Goal: Task Accomplishment & Management: Manage account settings

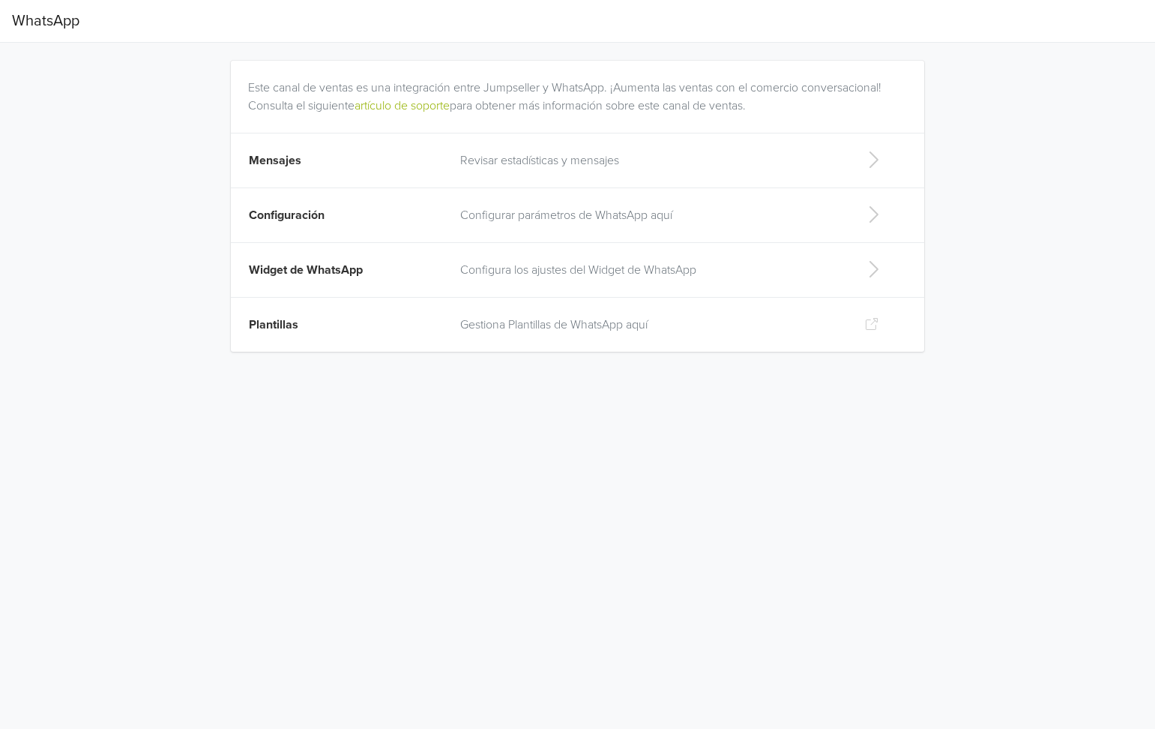
click at [496, 170] on td "Revisar estadísticas y mensajes" at bounding box center [650, 160] width 398 height 55
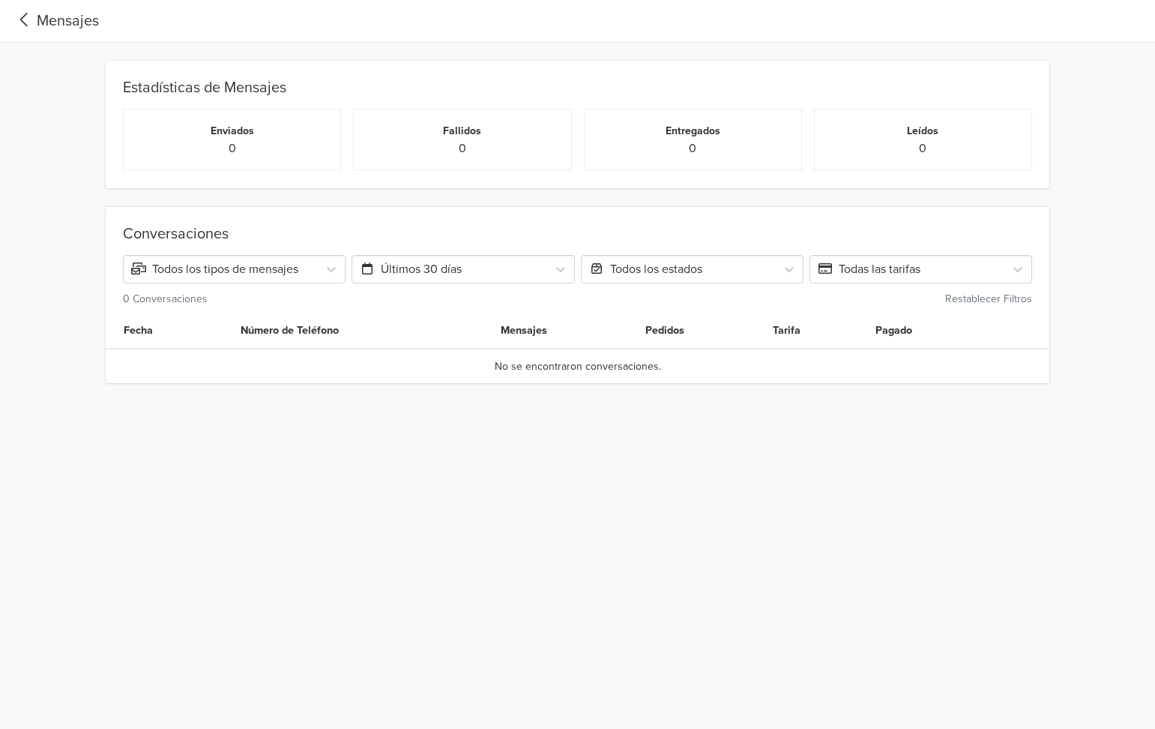
click at [70, 19] on div "Mensajes" at bounding box center [55, 21] width 87 height 22
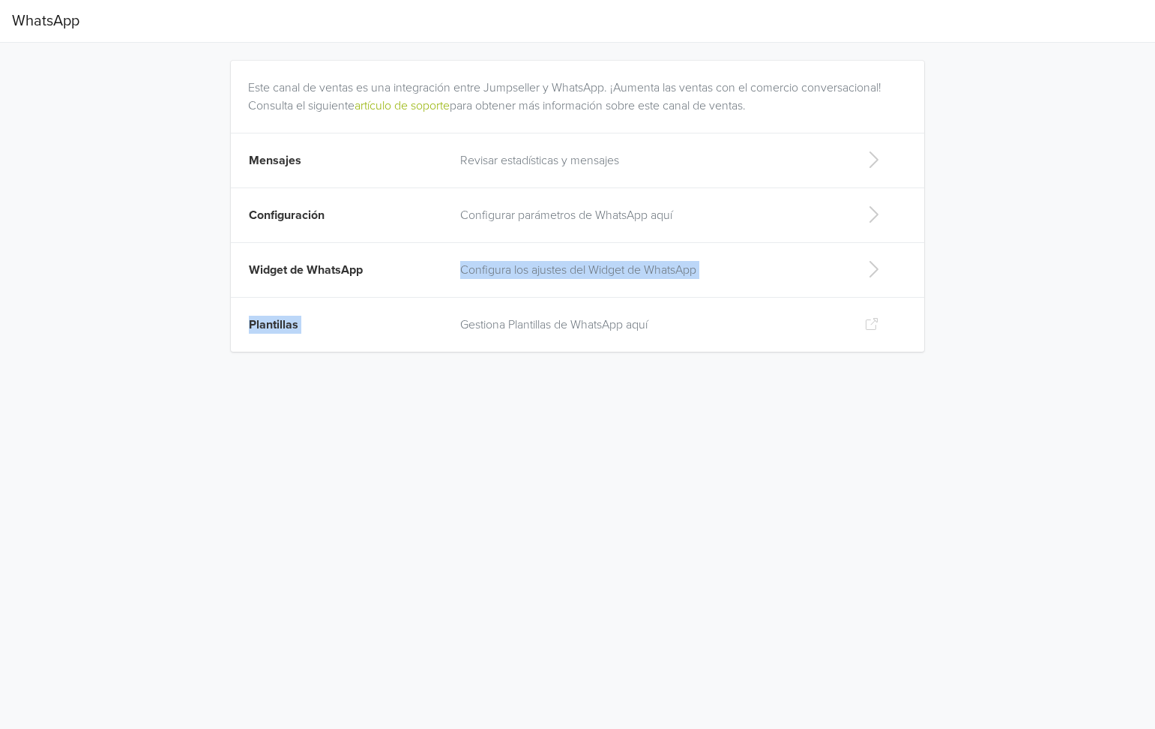
drag, startPoint x: 460, startPoint y: 322, endPoint x: 457, endPoint y: 263, distance: 59.4
click at [457, 263] on tbody "Mensajes Revisar estadísticas y mensajes Configuración Configurar parámetros de…" at bounding box center [578, 242] width 694 height 219
click at [457, 263] on td "Configura los ajustes del Widget de WhatsApp" at bounding box center [650, 270] width 398 height 55
select select "rb"
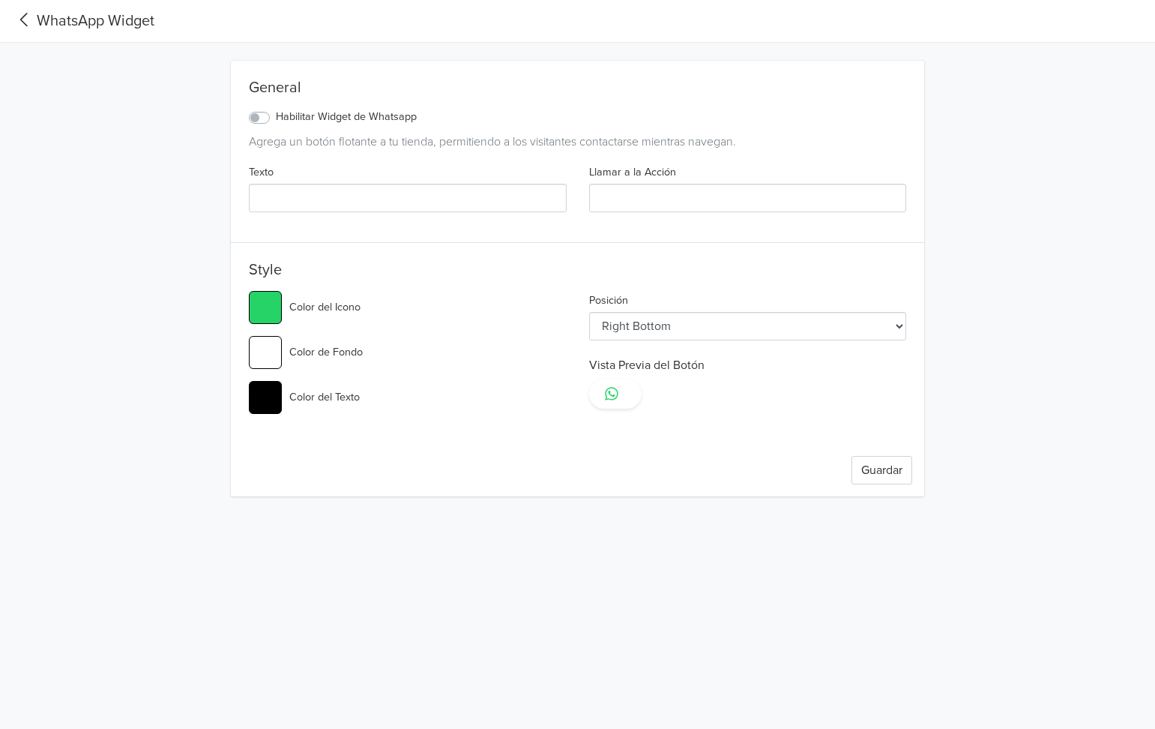
type input "#25d366"
select select "lt"
click at [52, 27] on div "WhatsApp Widget" at bounding box center [83, 21] width 142 height 22
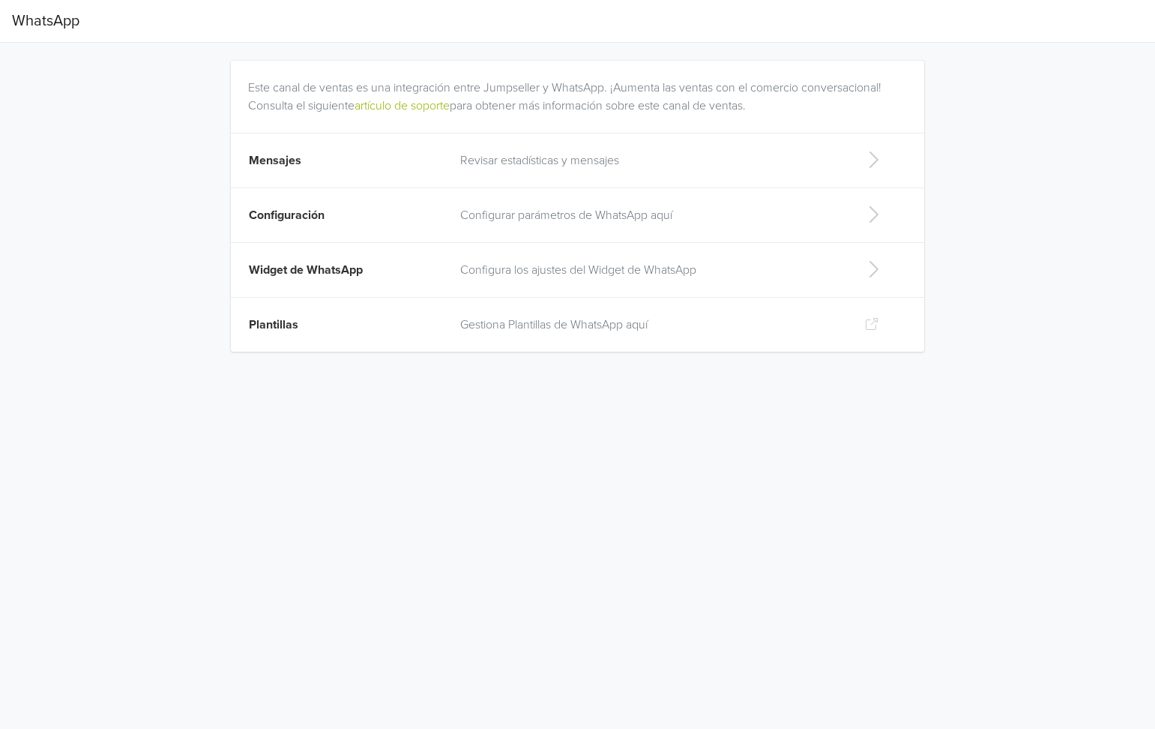
click at [580, 214] on p "Configurar parámetros de WhatsApp aquí" at bounding box center [650, 215] width 380 height 18
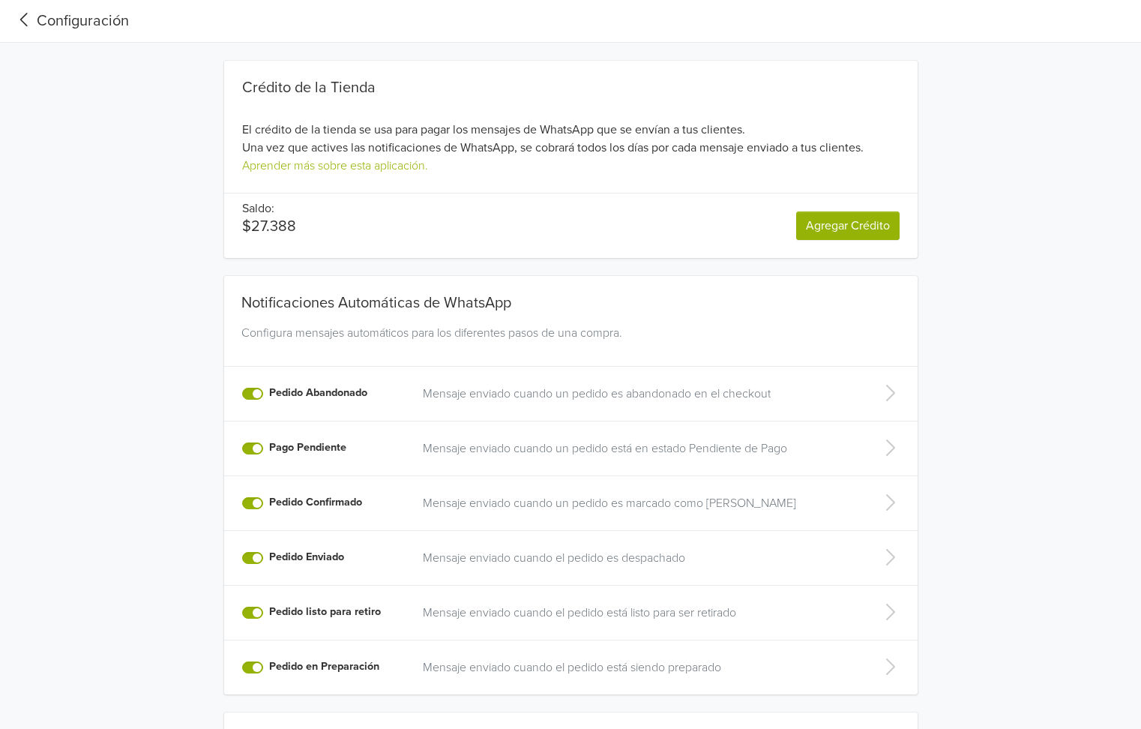
click at [58, 11] on div "Configuración" at bounding box center [70, 21] width 117 height 22
